Goal: Task Accomplishment & Management: Complete application form

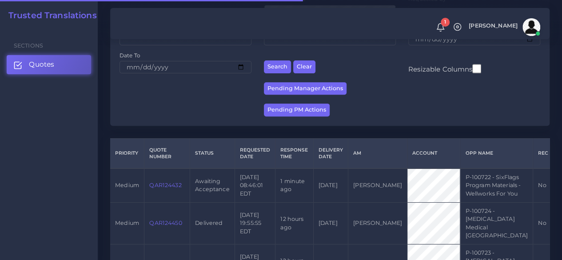
scroll to position [178, 0]
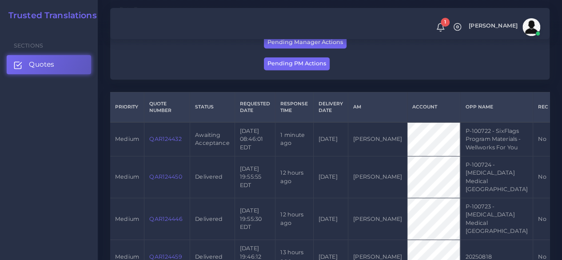
click at [166, 142] on link "QAR124432" at bounding box center [165, 139] width 32 height 7
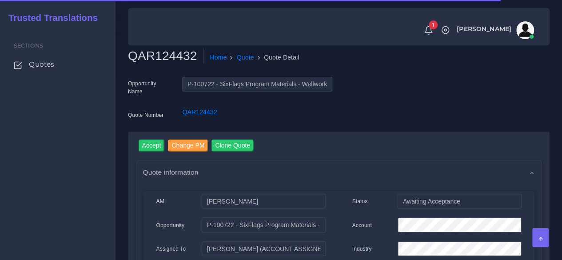
click at [179, 61] on h2 "QAR124432" at bounding box center [166, 55] width 76 height 15
copy h2 "QAR124432"
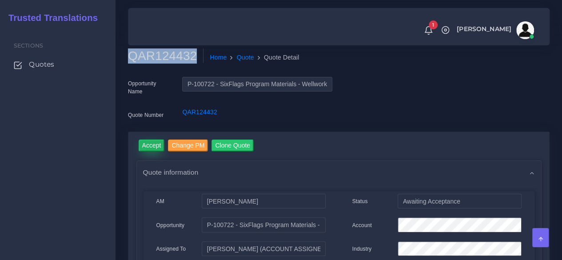
click at [150, 144] on input "Accept" at bounding box center [152, 146] width 26 height 12
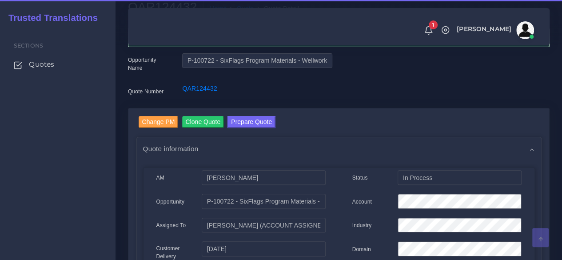
scroll to position [89, 0]
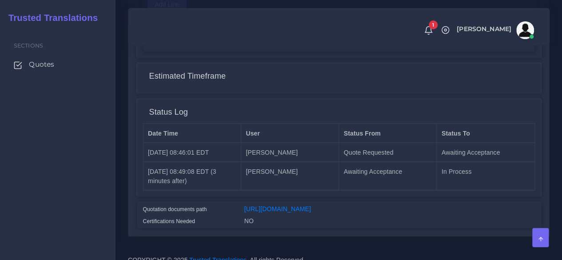
scroll to position [748, 0]
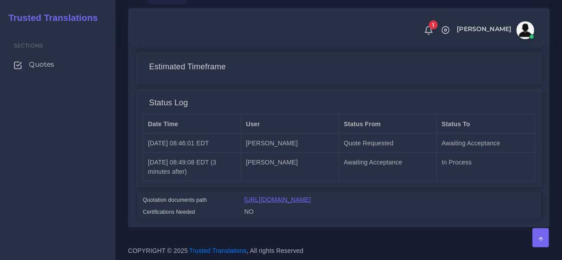
click at [293, 196] on link "[URL][DOMAIN_NAME]" at bounding box center [277, 199] width 67 height 7
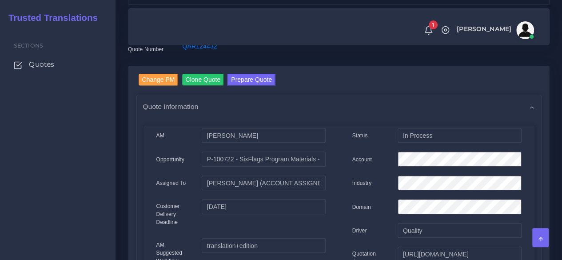
scroll to position [0, 0]
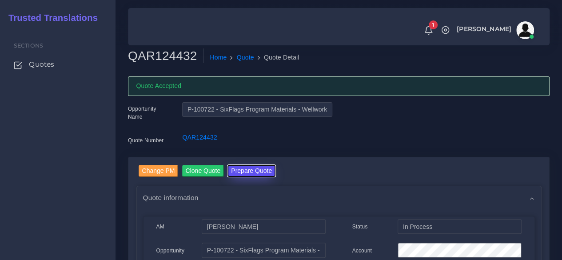
click at [247, 166] on button "Prepare Quote" at bounding box center [252, 171] width 48 height 12
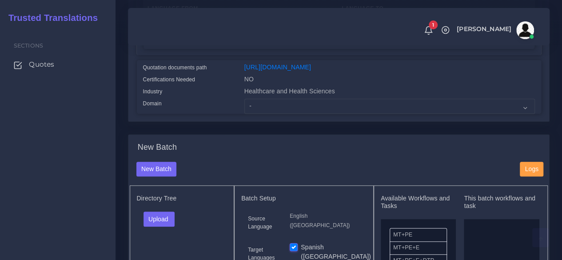
scroll to position [222, 0]
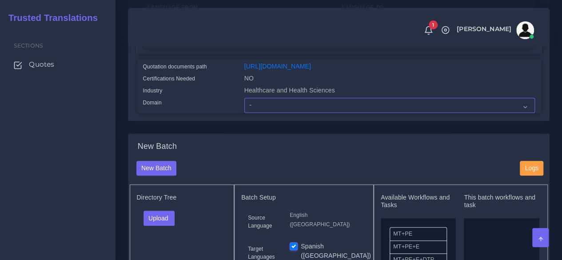
click at [272, 113] on select "- Advertising and Media Agriculture, Forestry and Fishing Architecture, Buildin…" at bounding box center [389, 105] width 291 height 15
select select "Healthcare and Health Sciences"
click at [244, 113] on select "- Advertising and Media Agriculture, Forestry and Fishing Architecture, Buildin…" at bounding box center [389, 105] width 291 height 15
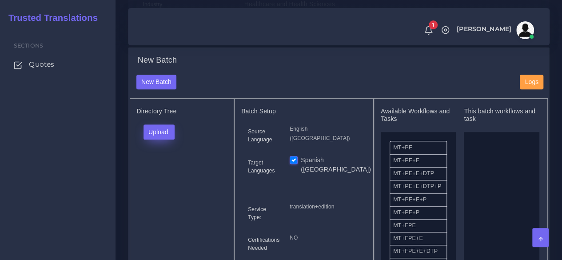
scroll to position [311, 0]
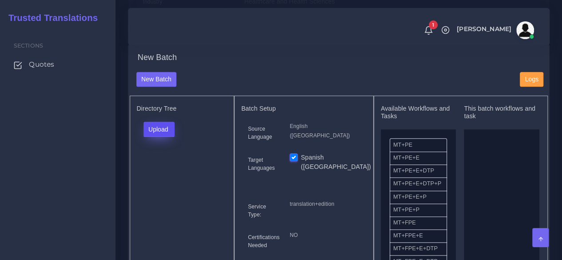
click at [167, 137] on button "Upload" at bounding box center [160, 129] width 32 height 15
click at [164, 168] on label "Files" at bounding box center [174, 162] width 61 height 11
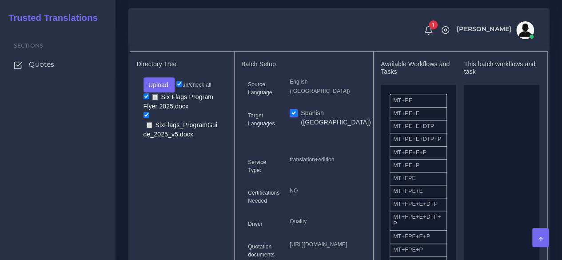
scroll to position [400, 0]
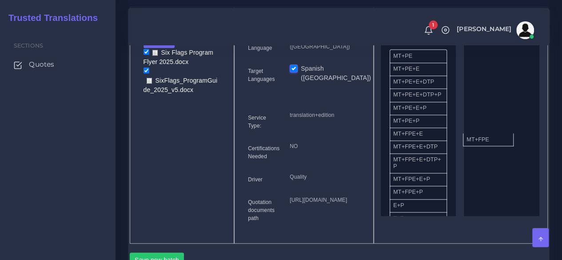
drag, startPoint x: 420, startPoint y: 155, endPoint x: 493, endPoint y: 155, distance: 73.3
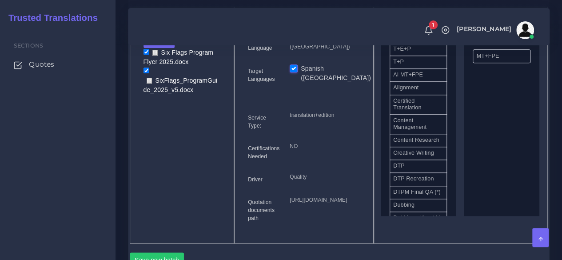
scroll to position [222, 0]
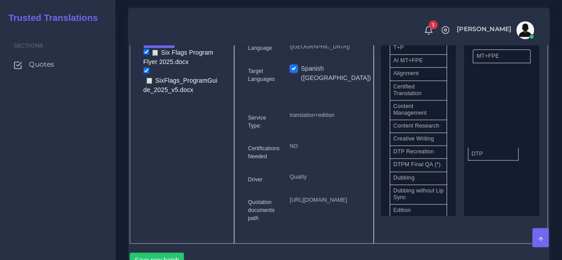
drag, startPoint x: 420, startPoint y: 179, endPoint x: 498, endPoint y: 171, distance: 78.6
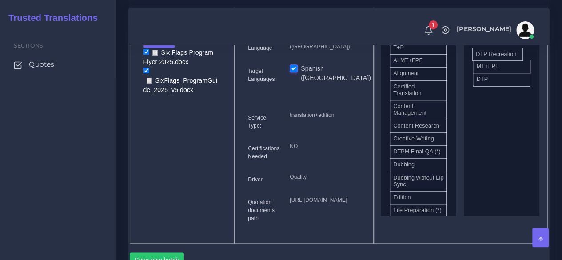
drag, startPoint x: 411, startPoint y: 178, endPoint x: 493, endPoint y: 69, distance: 136.7
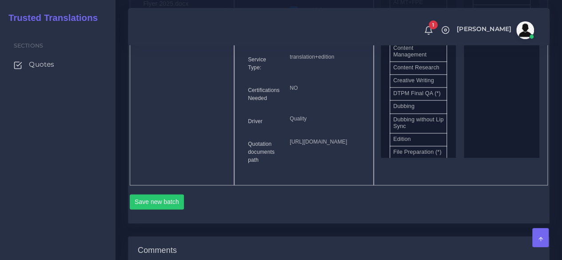
scroll to position [533, 0]
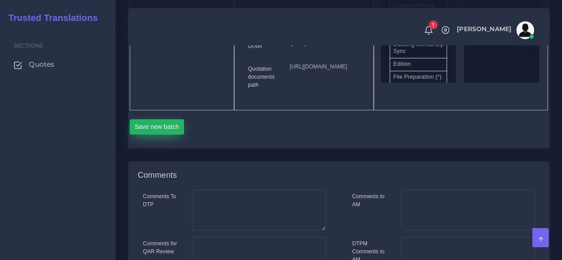
click at [144, 134] on button "Save new batch" at bounding box center [157, 126] width 55 height 15
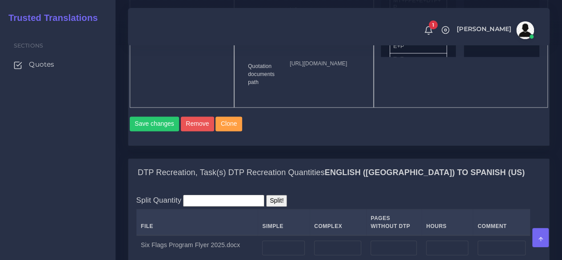
scroll to position [667, 0]
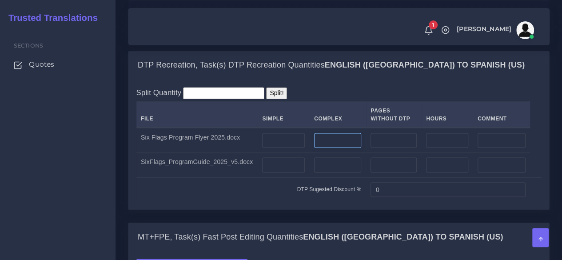
click at [327, 148] on input "number" at bounding box center [337, 140] width 47 height 15
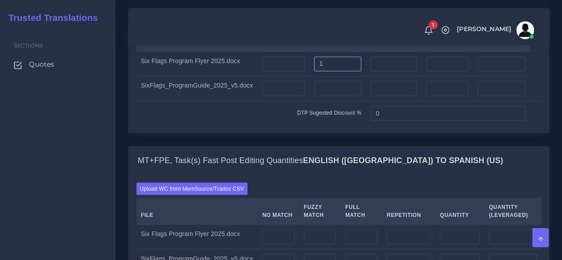
scroll to position [756, 0]
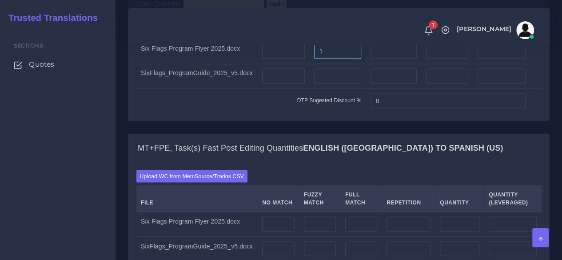
type input "1"
click at [286, 84] on input "number" at bounding box center [283, 75] width 43 height 15
type input "3"
click at [331, 84] on input "number" at bounding box center [337, 75] width 47 height 15
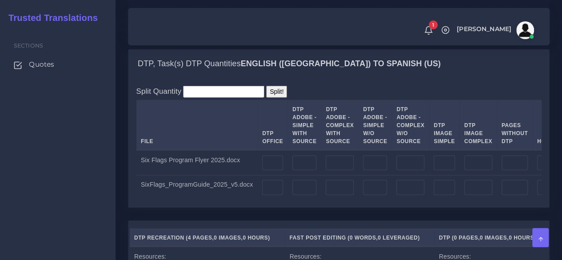
scroll to position [1067, 0]
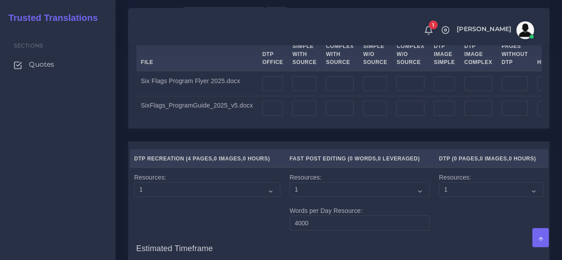
type input "7"
click at [333, 92] on input "number" at bounding box center [340, 83] width 28 height 15
type input "1"
click at [297, 116] on input "number" at bounding box center [305, 108] width 24 height 15
type input "3"
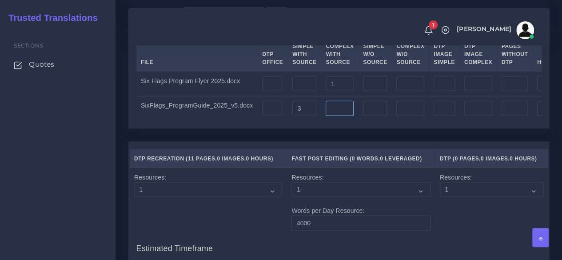
click at [340, 116] on input "number" at bounding box center [340, 108] width 28 height 15
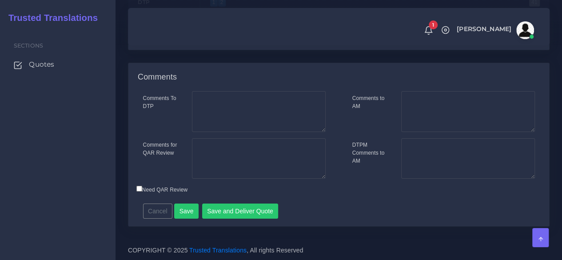
scroll to position [1517, 0]
type input "7"
click at [192, 206] on button "Save" at bounding box center [186, 211] width 24 height 15
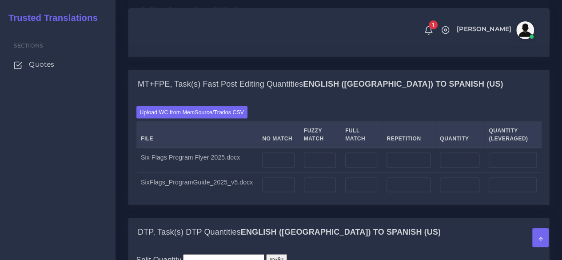
scroll to position [889, 0]
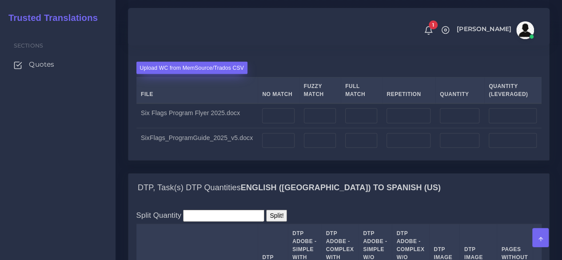
click at [193, 74] on label "Upload WC from MemSource/Trados CSV" at bounding box center [192, 68] width 112 height 12
click at [0, 0] on input "Upload WC from MemSource/Trados CSV" at bounding box center [0, 0] width 0 height 0
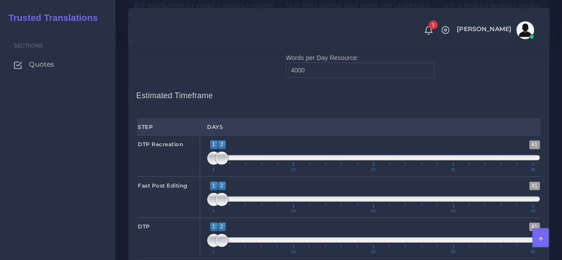
scroll to position [1289, 0]
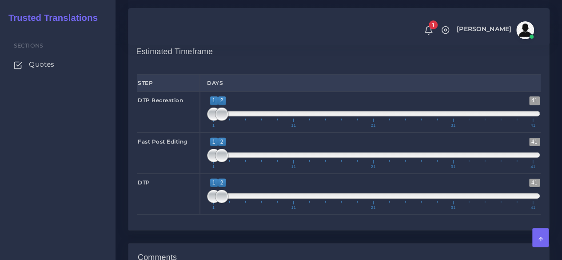
type input "1;1"
drag, startPoint x: 226, startPoint y: 188, endPoint x: 184, endPoint y: 188, distance: 41.8
click at [185, 132] on div "DTP Recreation 1 41 1 2 1 — 2 1 11 21 31 41 1;1" at bounding box center [339, 112] width 417 height 41
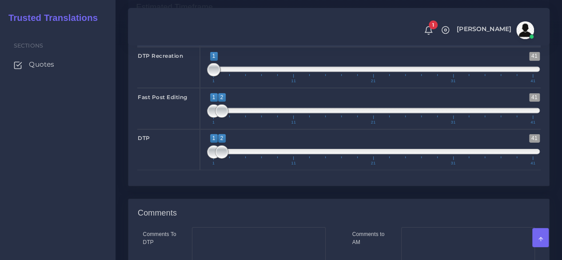
type input "1;1"
drag, startPoint x: 220, startPoint y: 184, endPoint x: 198, endPoint y: 187, distance: 21.5
click at [198, 129] on div "Fast Post Editing 1 41 1 1 1 — 1 1 11 21 31 41 1;1" at bounding box center [339, 108] width 417 height 41
type input "2;2"
drag, startPoint x: 208, startPoint y: 226, endPoint x: 221, endPoint y: 227, distance: 13.4
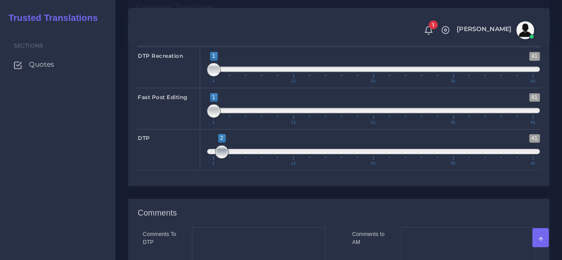
click at [221, 159] on span at bounding box center [221, 151] width 13 height 13
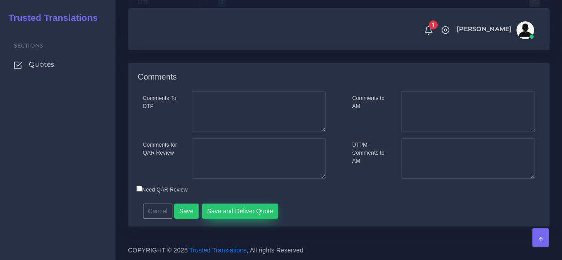
scroll to position [1542, 0]
click at [230, 213] on button "Save and Deliver Quote" at bounding box center [240, 211] width 76 height 15
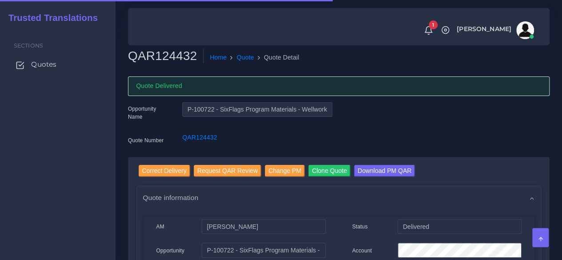
click at [52, 61] on span "Quotes" at bounding box center [43, 65] width 25 height 10
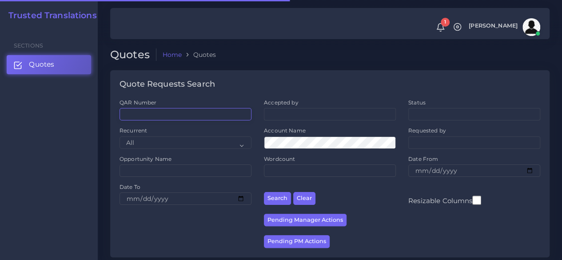
click at [158, 111] on input "QAR Number" at bounding box center [186, 114] width 132 height 12
paste input "O-109412"
type input "O-109412"
click at [264, 192] on button "Search" at bounding box center [277, 198] width 27 height 13
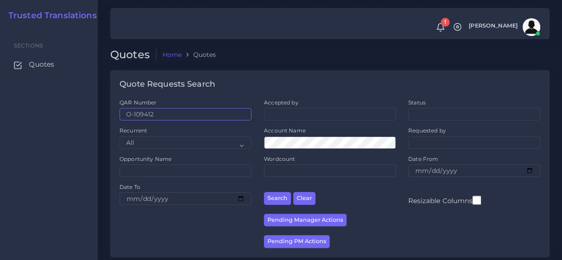
drag, startPoint x: 181, startPoint y: 112, endPoint x: 92, endPoint y: 105, distance: 90.1
click at [92, 105] on body "1 Notifications 1 New Driver Update: Extra Quality renamed to Quality Changed" at bounding box center [281, 130] width 562 height 260
paste input "QAR124164"
type input "QAR124164"
click at [264, 192] on button "Search" at bounding box center [277, 198] width 27 height 13
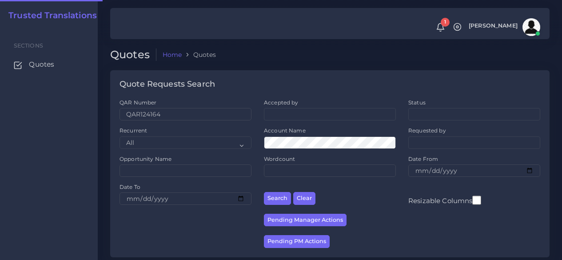
scroll to position [146, 0]
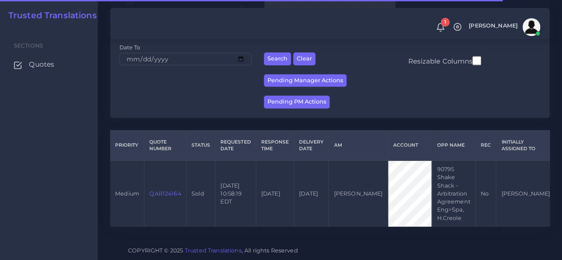
click at [179, 190] on link "QAR124164" at bounding box center [165, 193] width 32 height 7
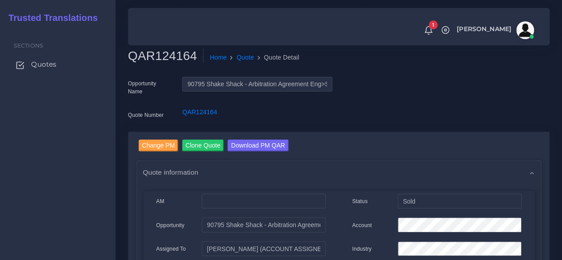
click at [52, 69] on span "Quotes" at bounding box center [43, 65] width 25 height 10
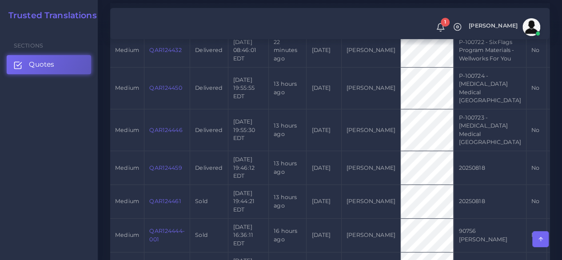
scroll to position [222, 0]
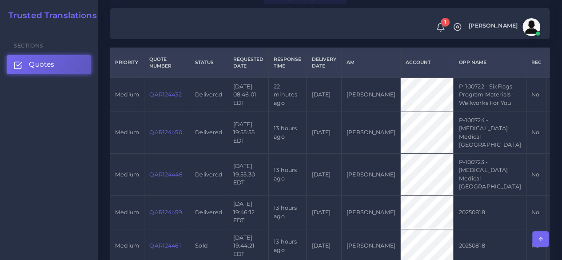
click at [161, 98] on link "QAR124432" at bounding box center [165, 94] width 32 height 7
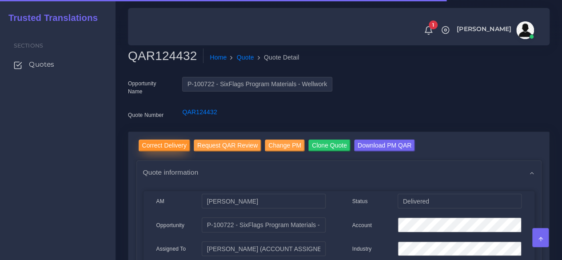
click at [183, 144] on input "Correct Delivery" at bounding box center [165, 146] width 52 height 12
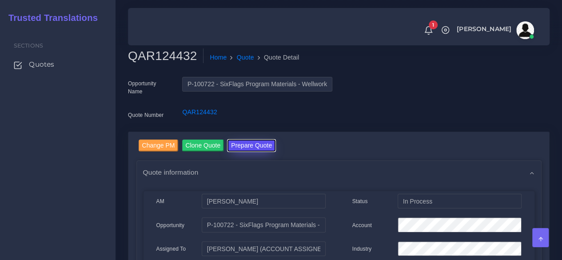
click at [247, 148] on button "Prepare Quote" at bounding box center [252, 146] width 48 height 12
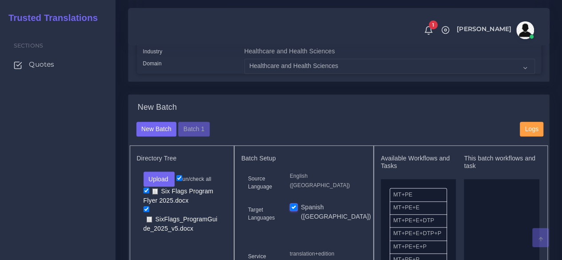
scroll to position [267, 0]
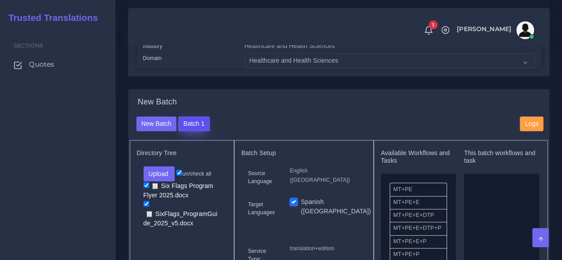
click at [204, 132] on button "Batch 1" at bounding box center [193, 123] width 31 height 15
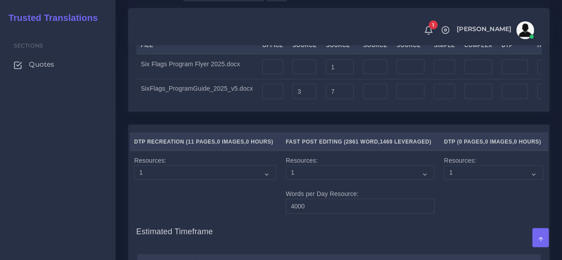
scroll to position [1156, 0]
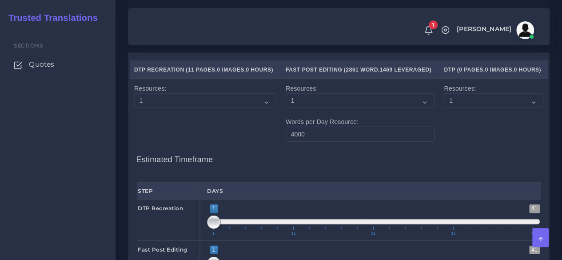
drag, startPoint x: 318, startPoint y: 87, endPoint x: 327, endPoint y: 87, distance: 8.9
click at [327, 27] on input "7" at bounding box center [340, 19] width 28 height 15
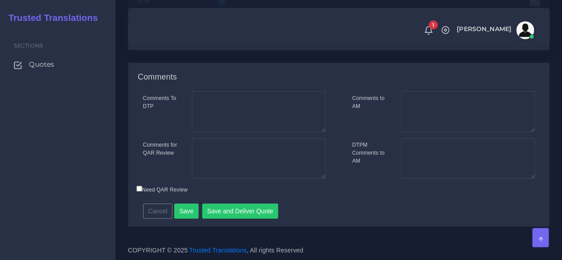
scroll to position [1517, 0]
type input "6"
click at [190, 209] on button "Save" at bounding box center [186, 211] width 24 height 15
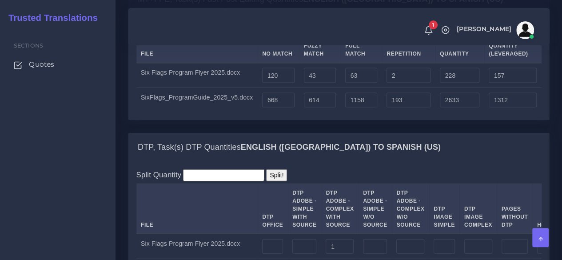
scroll to position [934, 0]
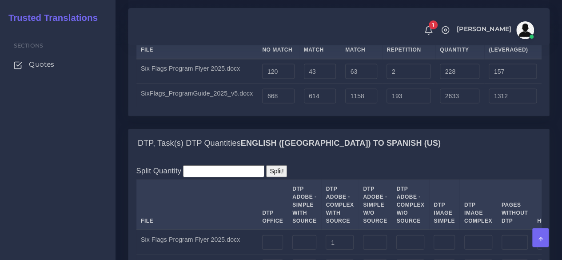
click at [165, 29] on label "Upload WC from MemSource/Trados CSV" at bounding box center [192, 23] width 112 height 12
click at [0, 0] on input "Upload WC from MemSource/Trados CSV" at bounding box center [0, 0] width 0 height 0
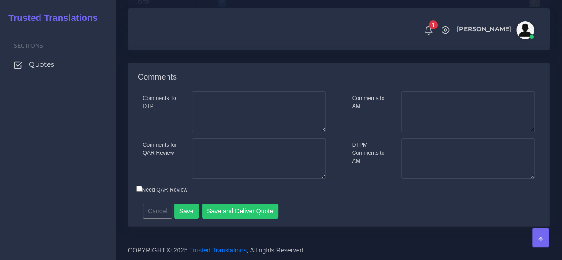
scroll to position [1542, 0]
click at [236, 213] on button "Save and Deliver Quote" at bounding box center [240, 211] width 76 height 15
